Goal: Check status: Check status

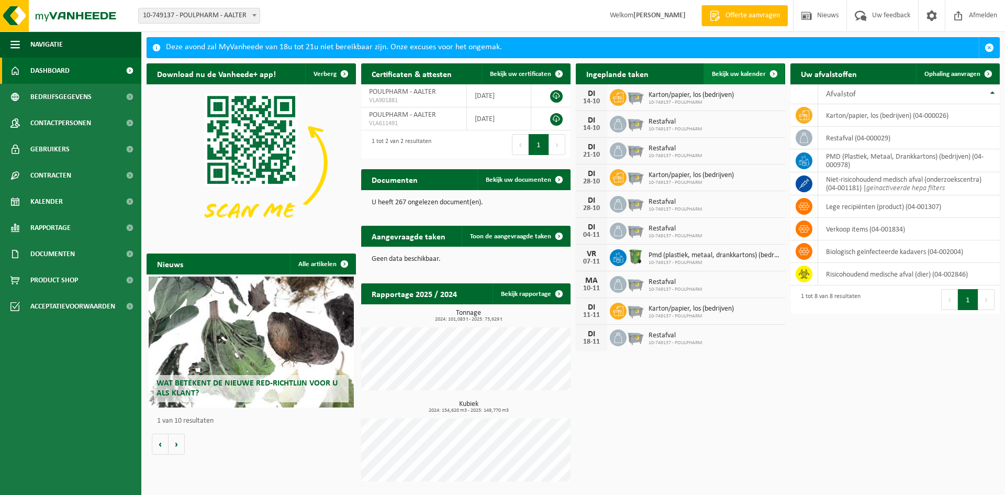
click at [746, 77] on span "Bekijk uw kalender" at bounding box center [739, 74] width 54 height 7
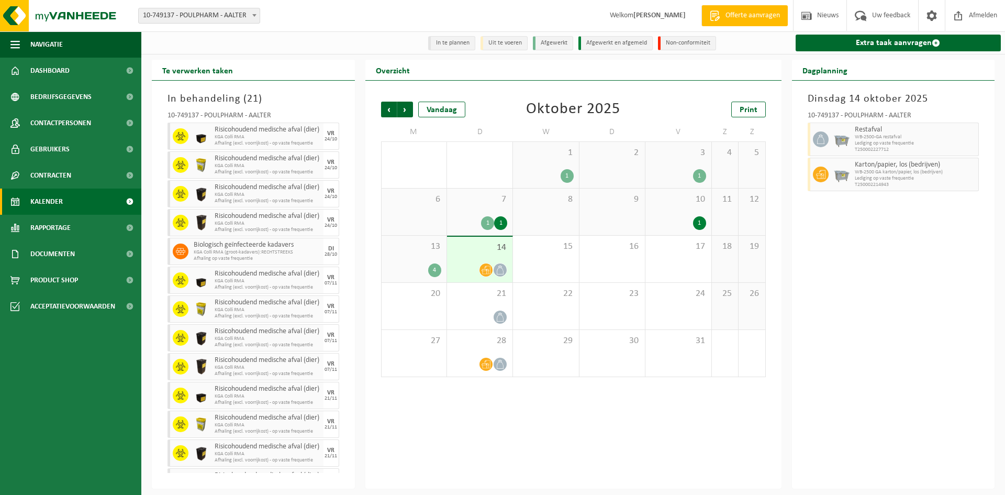
click at [421, 268] on div "4" at bounding box center [414, 270] width 54 height 14
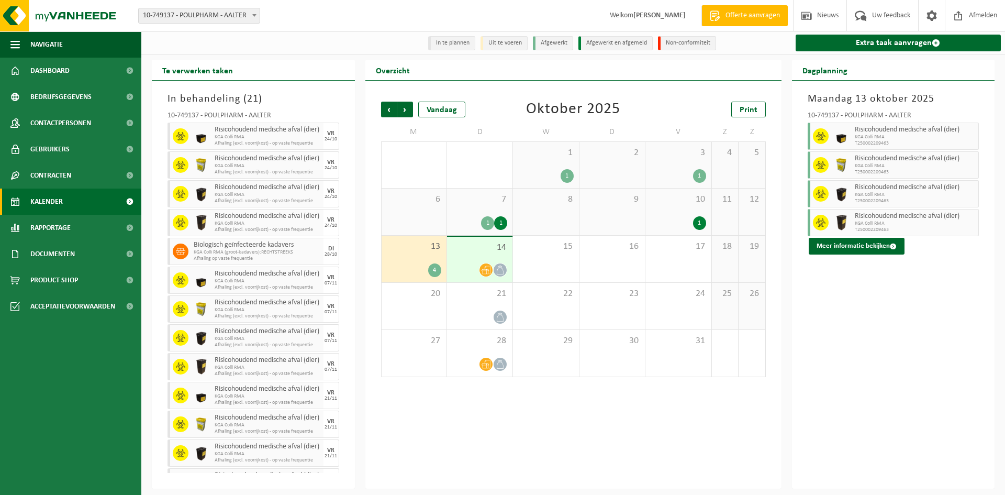
click at [460, 256] on div "14" at bounding box center [479, 260] width 65 height 46
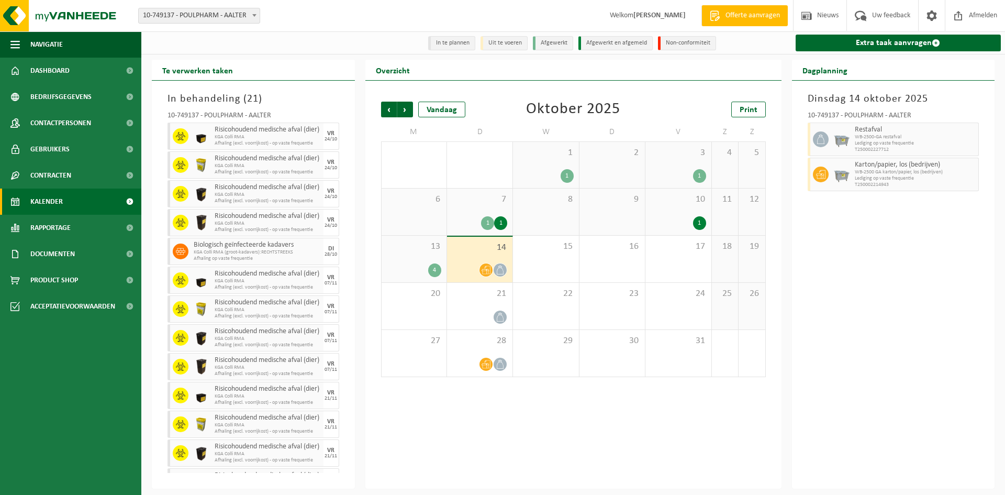
click at [458, 220] on div "1 1" at bounding box center [479, 223] width 55 height 14
